Goal: Ask a question: Seek information or help from site administrators or community

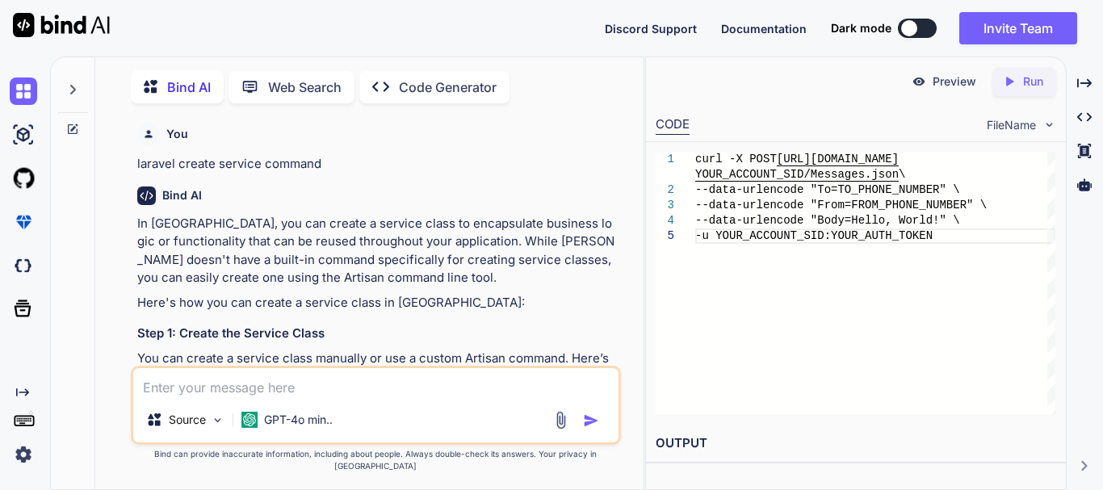
scroll to position [7925, 0]
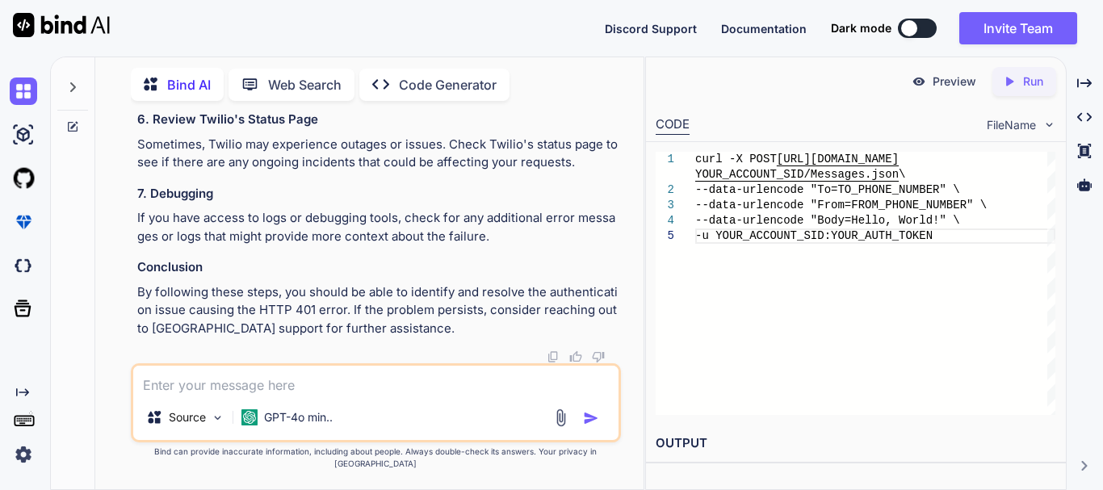
click at [262, 395] on textarea at bounding box center [375, 380] width 485 height 29
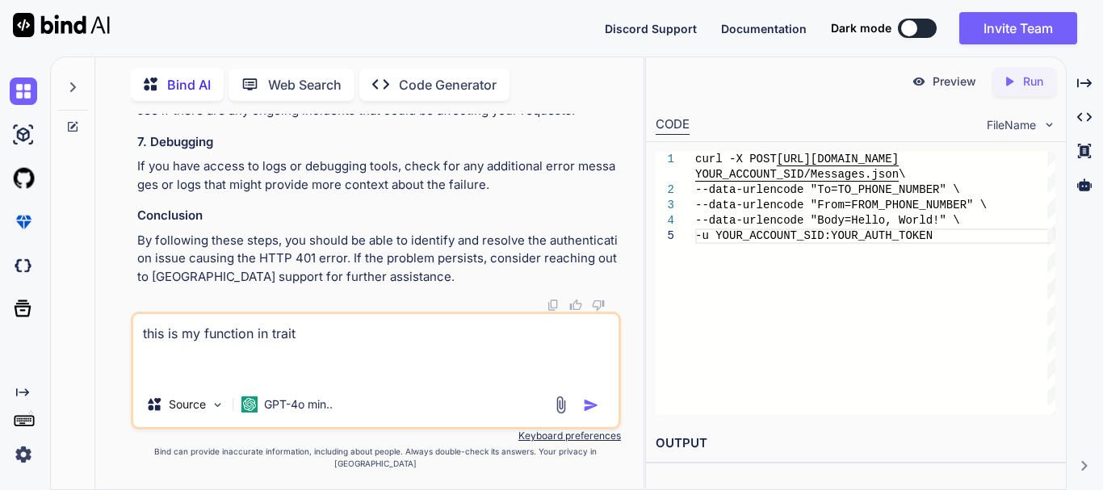
paste textarea "public function success($message, $status_code = 200, $data = []) { return resp…"
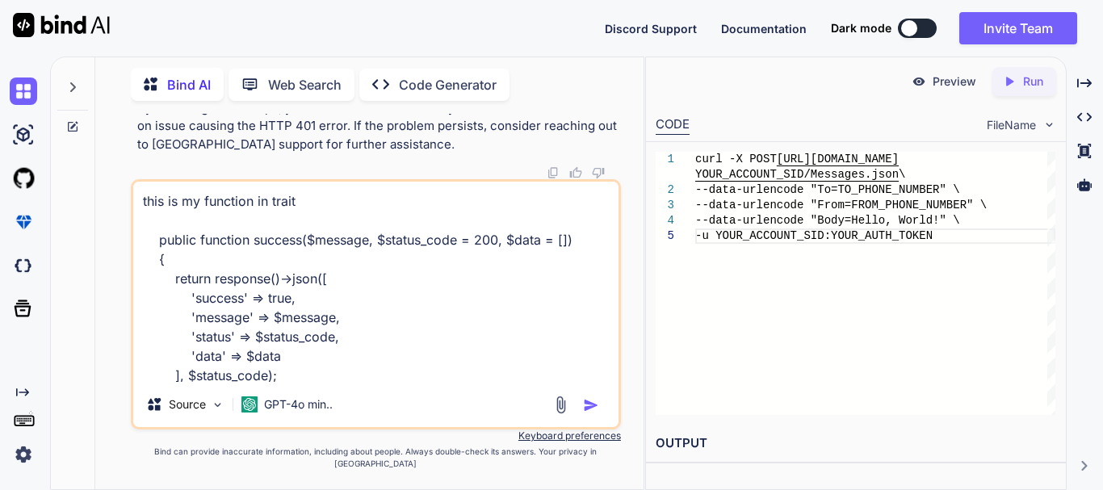
scroll to position [21, 0]
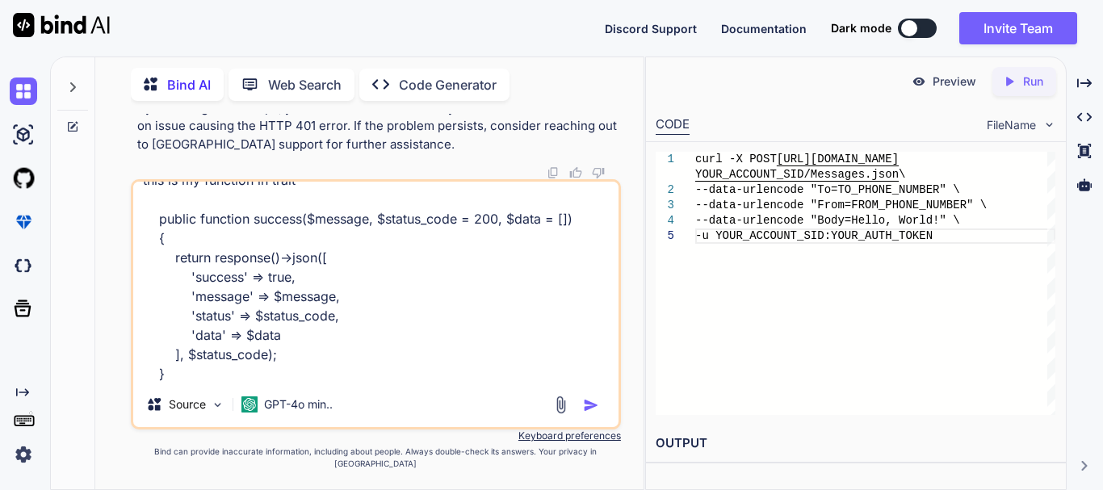
drag, startPoint x: 173, startPoint y: 389, endPoint x: 130, endPoint y: 239, distance: 156.1
click at [131, 239] on div "this is my function in trait public function success($message, $status_code = 2…" at bounding box center [376, 304] width 490 height 250
paste textarea "error($message, $status_code = 400, $data = []) { return response()->json([ 'su…"
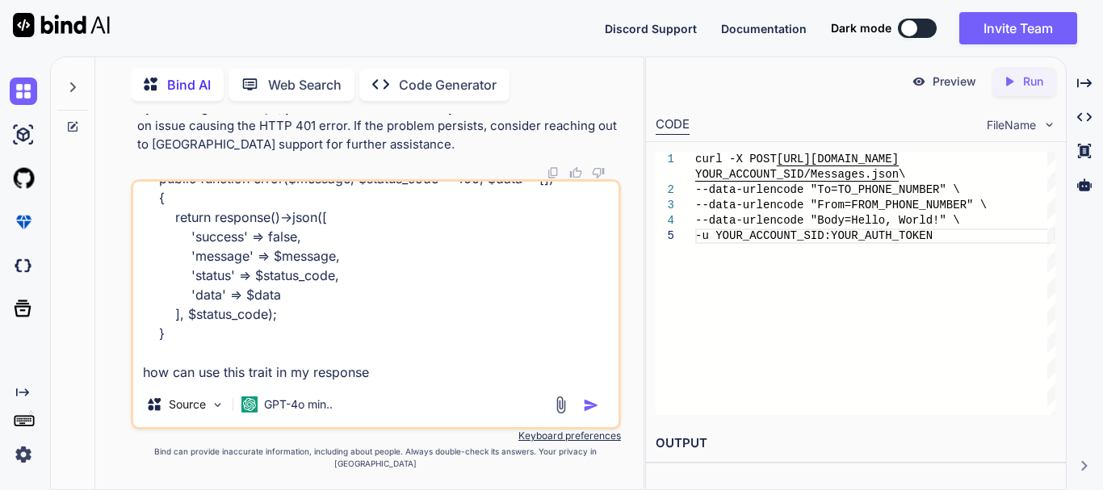
paste textarea "return response()->json( [ 'success' => false, 'message' => config('constant.ap…"
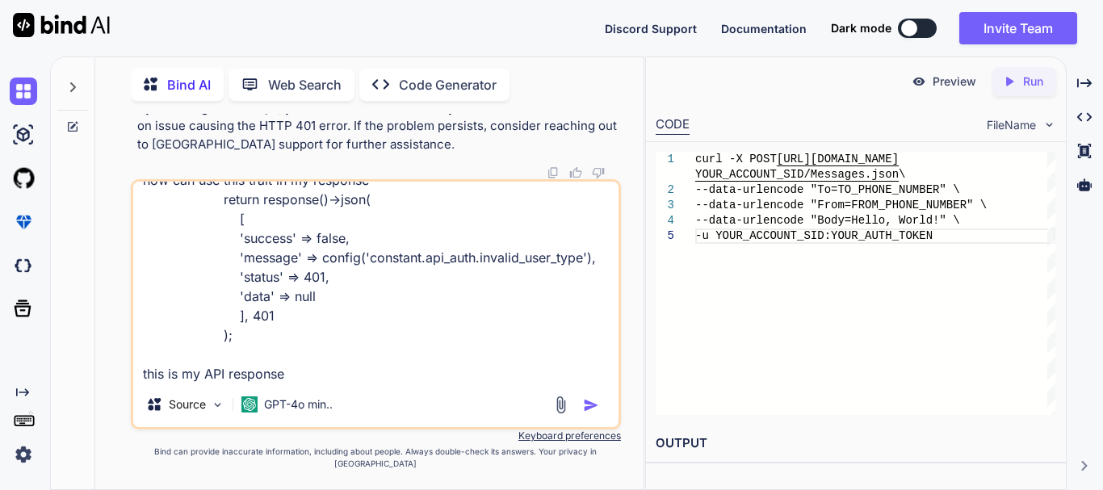
scroll to position [273, 0]
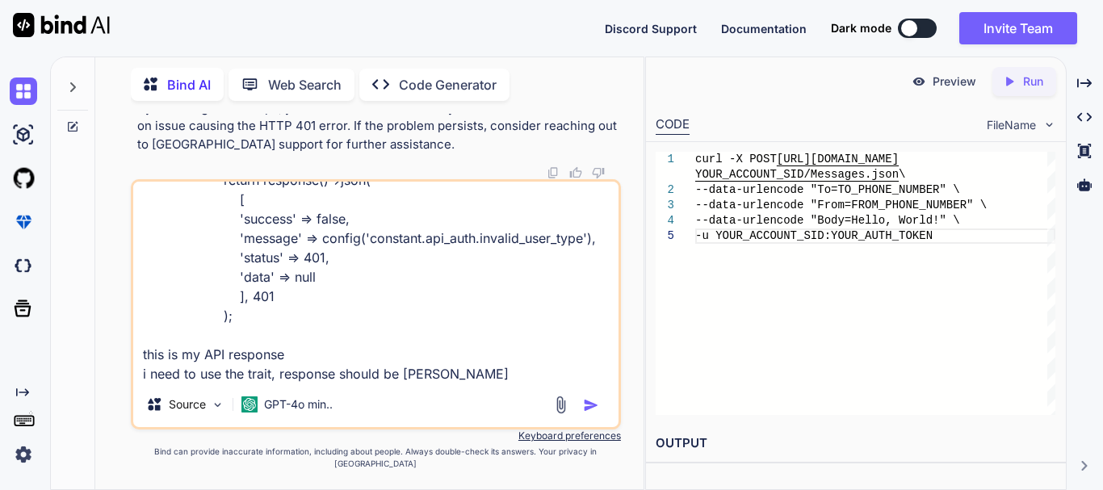
type textarea "this is my function in trait public function error($message, $status_code = 400…"
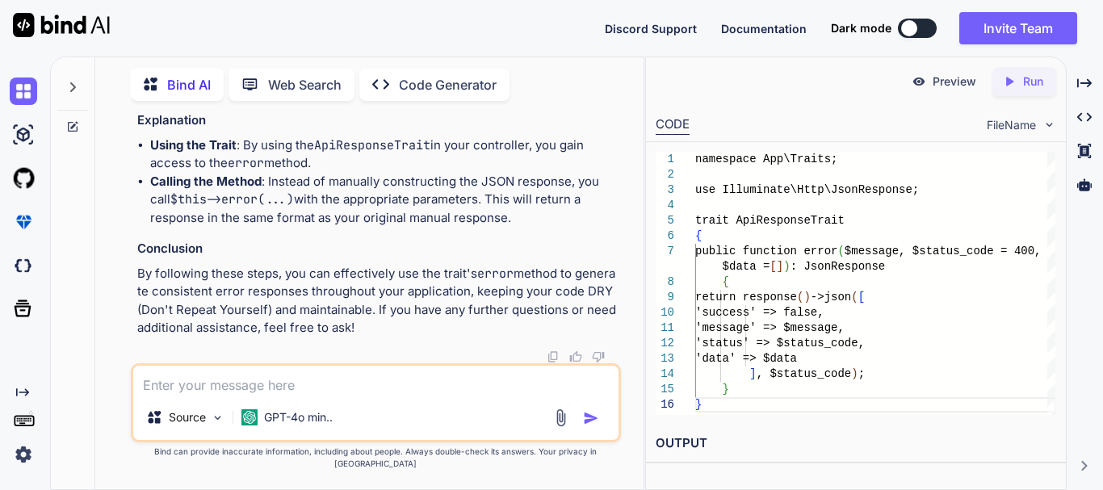
scroll to position [9144, 0]
click at [268, 36] on span "$this" at bounding box center [263, 28] width 32 height 15
click at [265, 52] on span "'constant.api_auth.invalid_user_type'" at bounding box center [360, 44] width 239 height 15
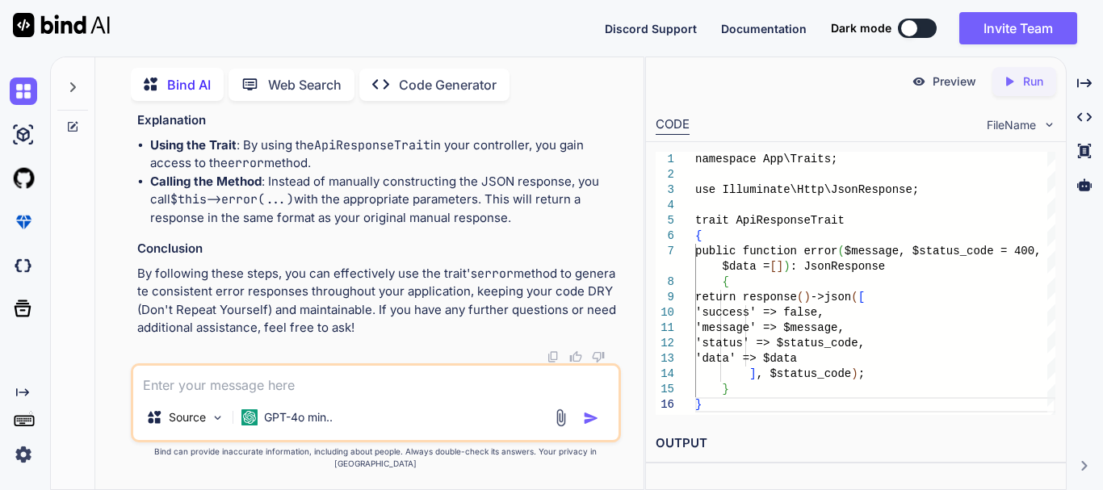
drag, startPoint x: 383, startPoint y: 245, endPoint x: 135, endPoint y: 241, distance: 248.6
click at [135, 241] on div "You laravel create service command Bind AI In [GEOGRAPHIC_DATA], you can create…" at bounding box center [377, 238] width 487 height 249
copy code "use Illuminate \ Http \ JsonResponse ;"
drag, startPoint x: 197, startPoint y: 290, endPoint x: 130, endPoint y: 148, distance: 157.1
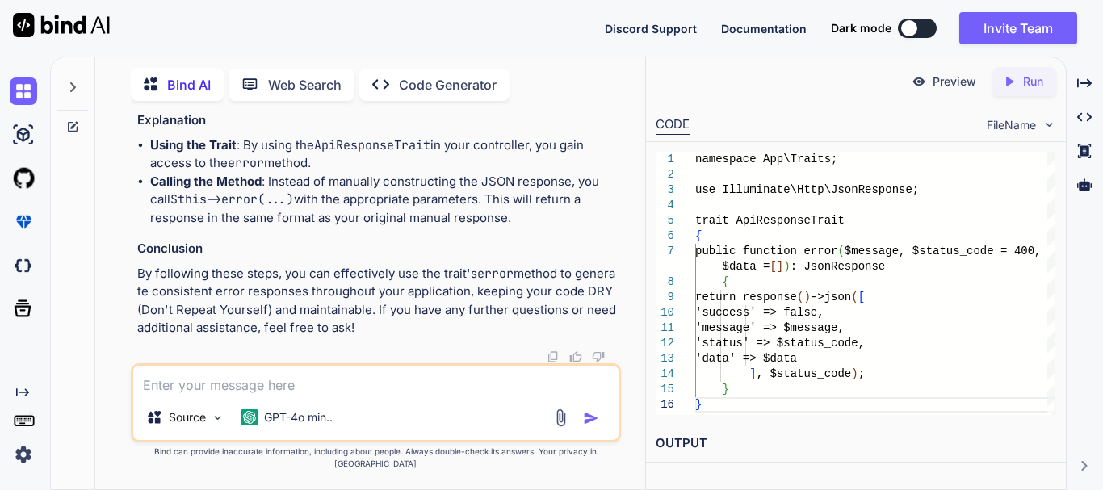
click at [131, 148] on div "You laravel create service command Bind AI In [GEOGRAPHIC_DATA], you can create…" at bounding box center [376, 301] width 490 height 375
copy code "public function error ( $message , $status_code = 400 , $data = [] ): JsonRespo…"
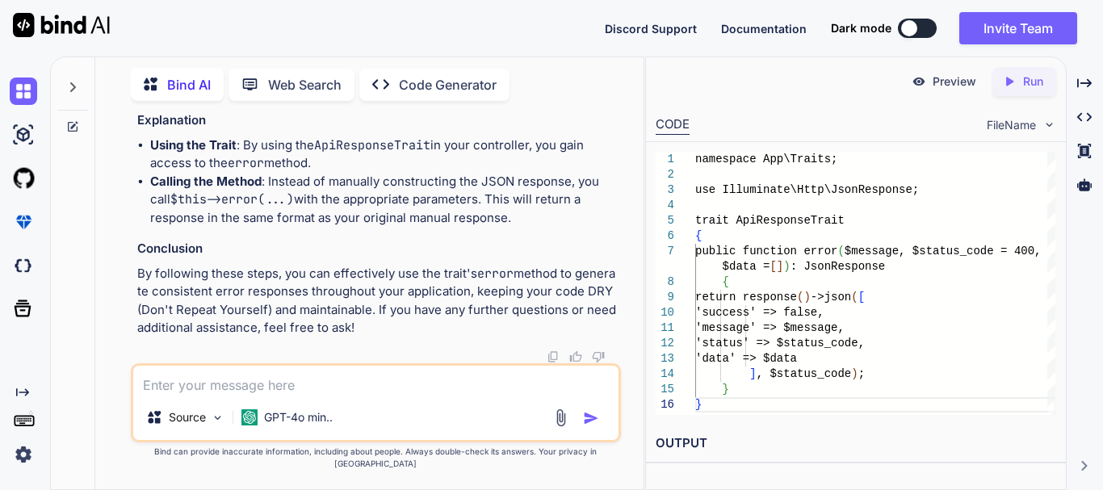
click at [359, 86] on code "namespace App \ Http \ Controllers ; use App \ Traits \ ApiResponseTrait ; use …" at bounding box center [379, 3] width 458 height 165
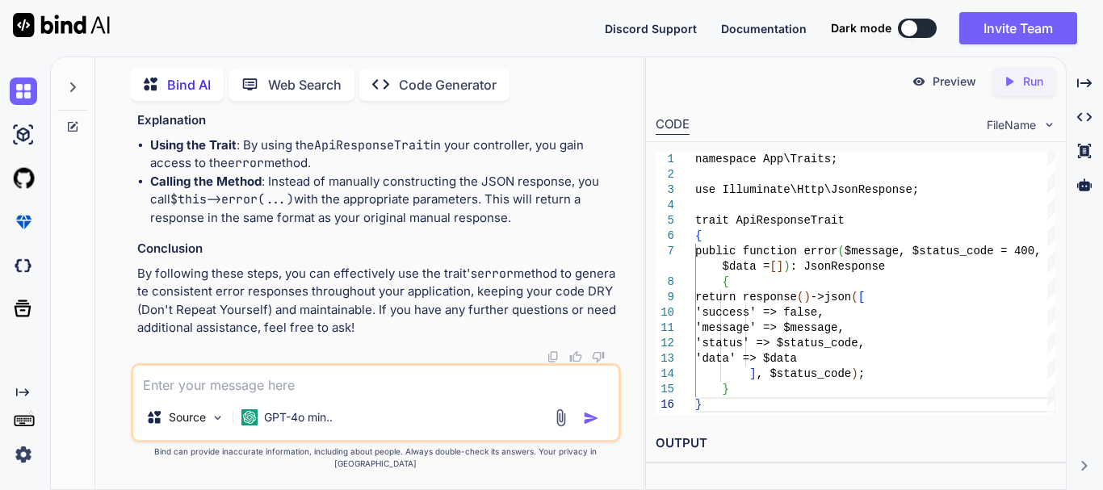
scroll to position [9028, 0]
drag, startPoint x: 547, startPoint y: 296, endPoint x: 201, endPoint y: 289, distance: 346.3
click at [201, 98] on div "namespace App \ Http \ Controllers ; use App \ Traits \ ApiResponseTrait ; use …" at bounding box center [377, 3] width 480 height 190
copy code "return $this -> error ( config ( 'constant.api_auth.invalid_user_type' ), 401 );"
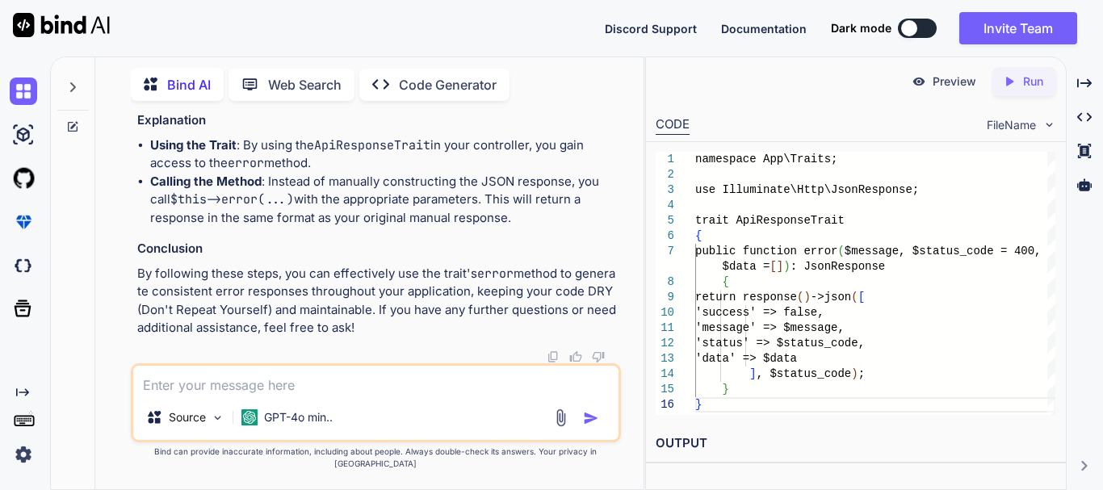
click at [274, 389] on textarea at bounding box center [375, 380] width 485 height 29
paste textarea "Symfony\Component\ErrorHandler\Error\FatalError Trait "App\Trait\ApiResponse" n…"
type textarea "Symfony\Component\ErrorHandler\Error\FatalError Trait "App\Trait\ApiResponse" n…"
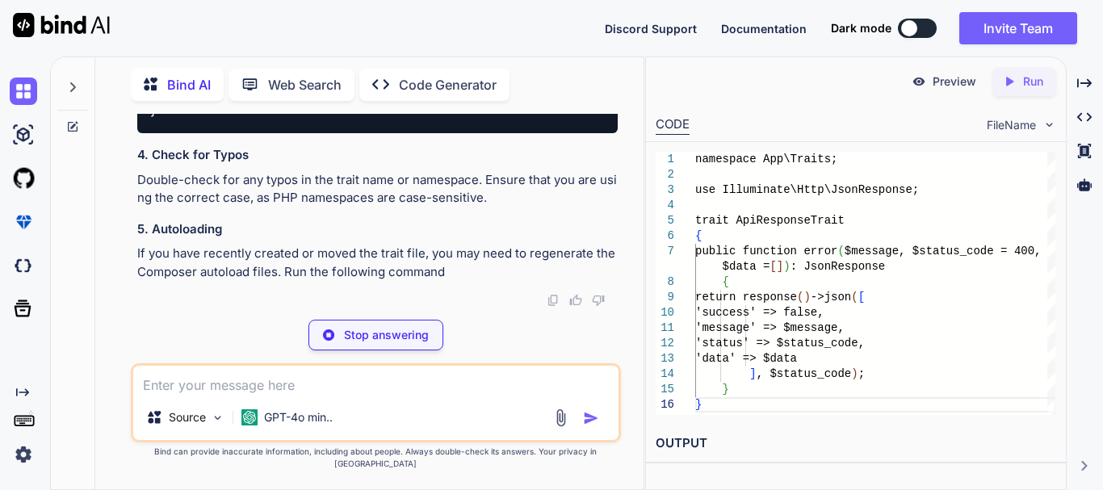
scroll to position [9782, 0]
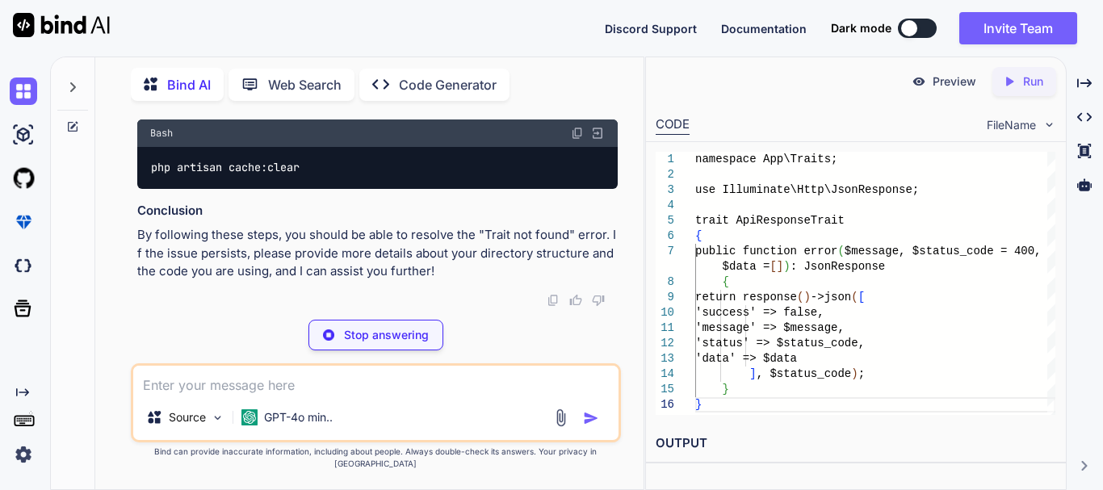
copy span "Traits"
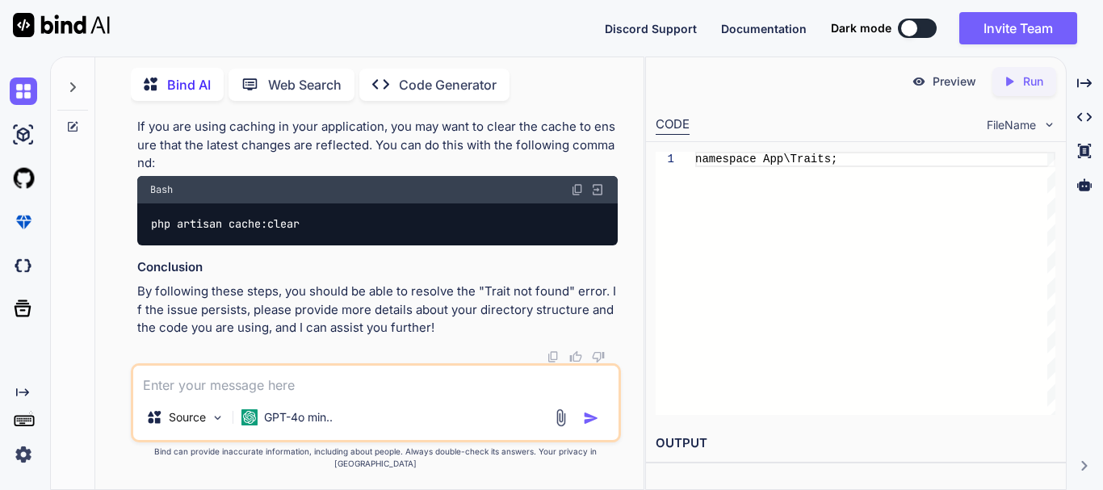
scroll to position [9862, 0]
drag, startPoint x: 165, startPoint y: 272, endPoint x: 182, endPoint y: 274, distance: 17.1
drag, startPoint x: 189, startPoint y: 282, endPoint x: 245, endPoint y: 285, distance: 55.7
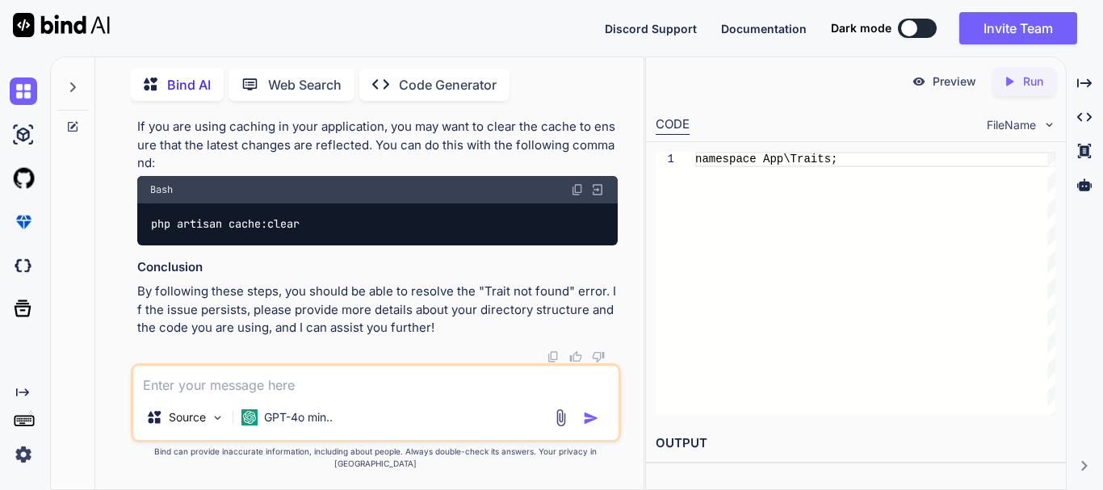
drag, startPoint x: 209, startPoint y: 300, endPoint x: 282, endPoint y: 302, distance: 73.5
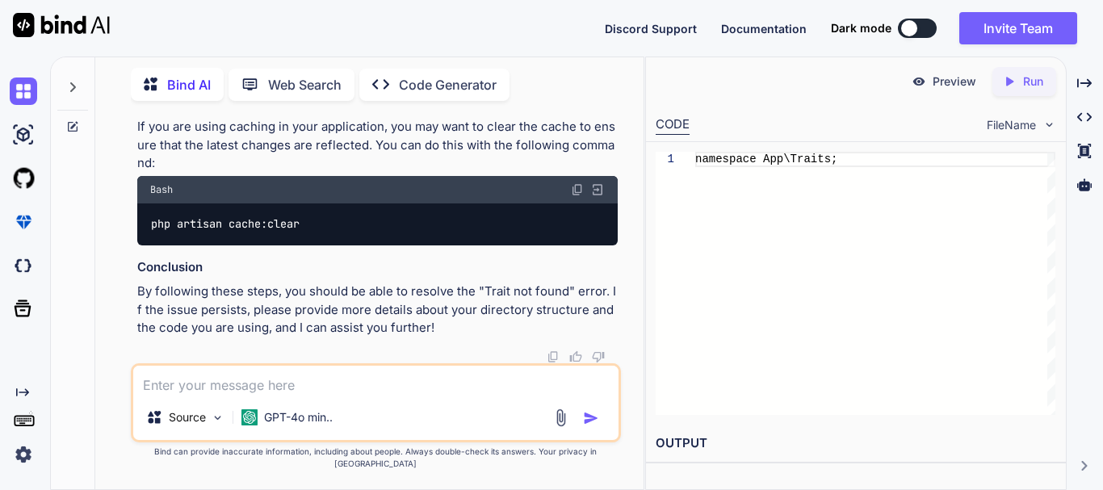
copy code "Traits"
drag, startPoint x: 159, startPoint y: 183, endPoint x: 192, endPoint y: 186, distance: 33.2
